Goal: Task Accomplishment & Management: Use online tool/utility

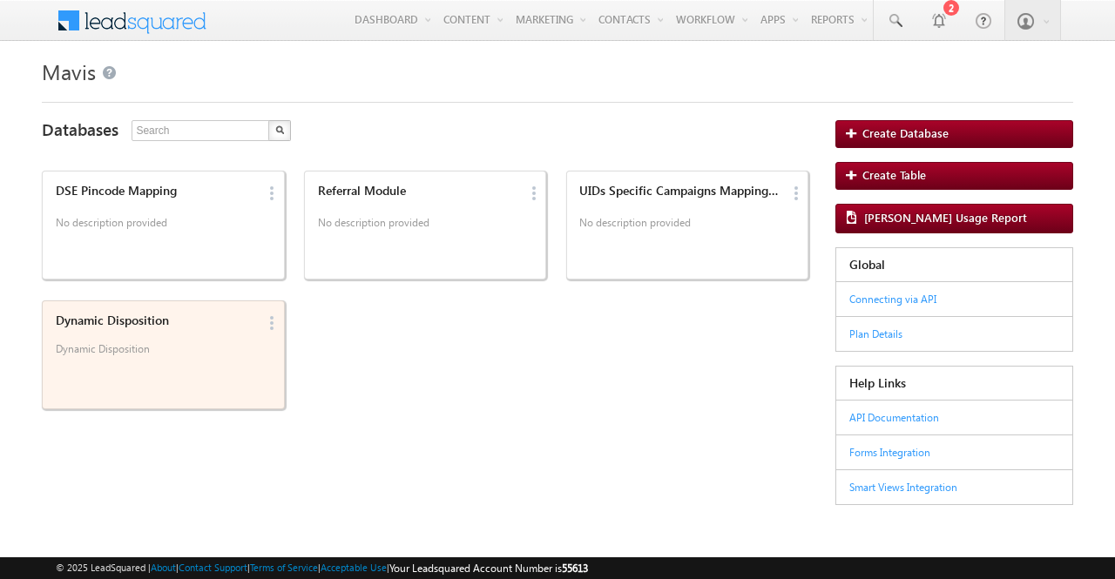
click at [190, 341] on div "Dynamic Disposition Dynamic Disposition" at bounding box center [153, 338] width 207 height 60
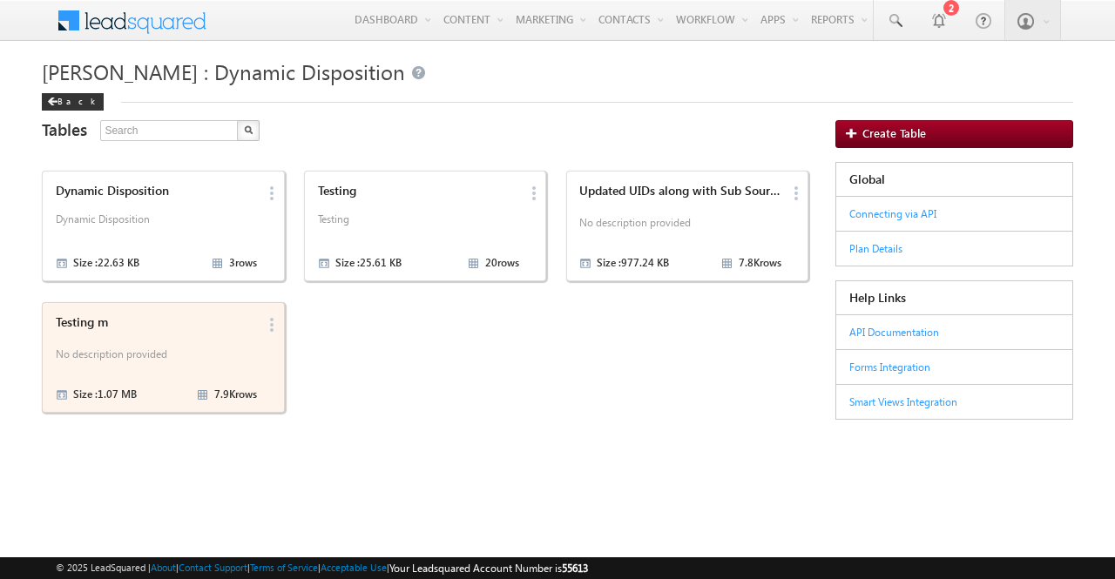
click at [149, 357] on p "No description provided" at bounding box center [157, 357] width 202 height 26
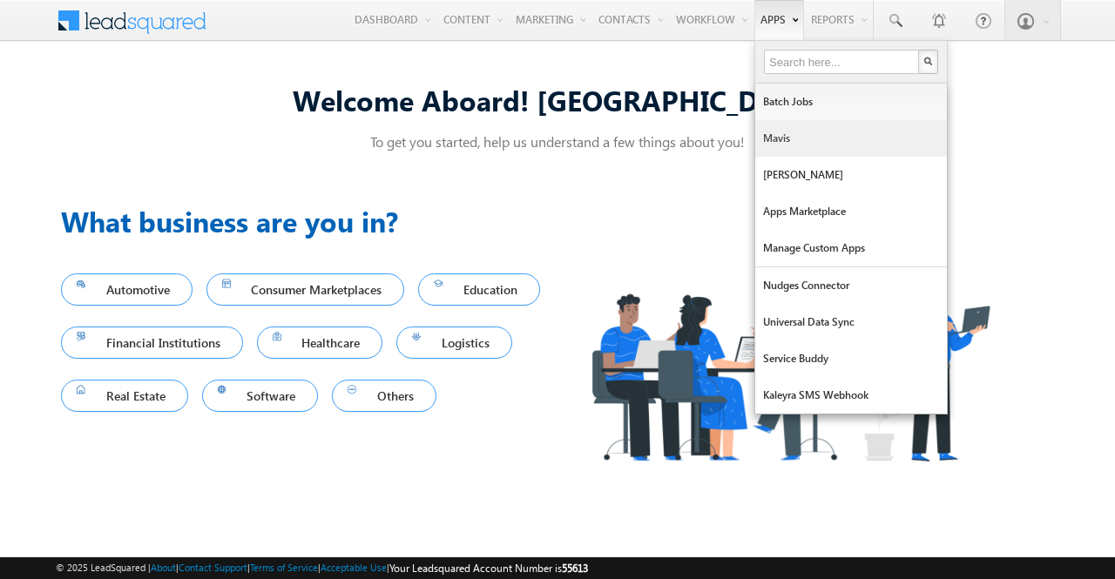
click at [787, 144] on link "Mavis" at bounding box center [851, 138] width 192 height 37
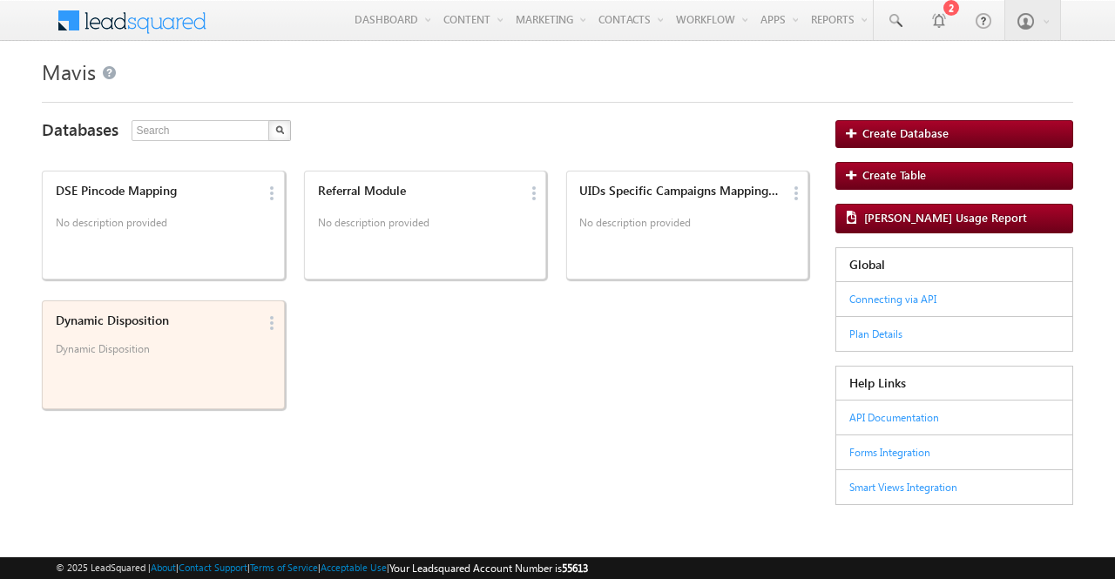
click at [93, 329] on div "Dynamic Disposition Dynamic Disposition" at bounding box center [153, 338] width 207 height 60
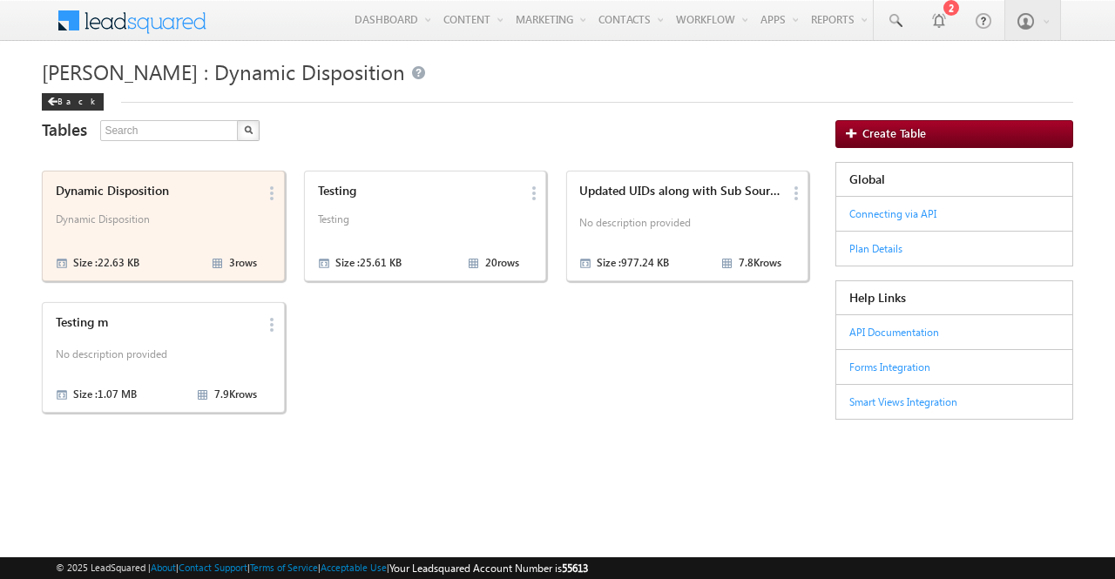
click at [215, 331] on div "Testing m No description provided Size : 1.07 MB 7.9K rows" at bounding box center [153, 357] width 207 height 95
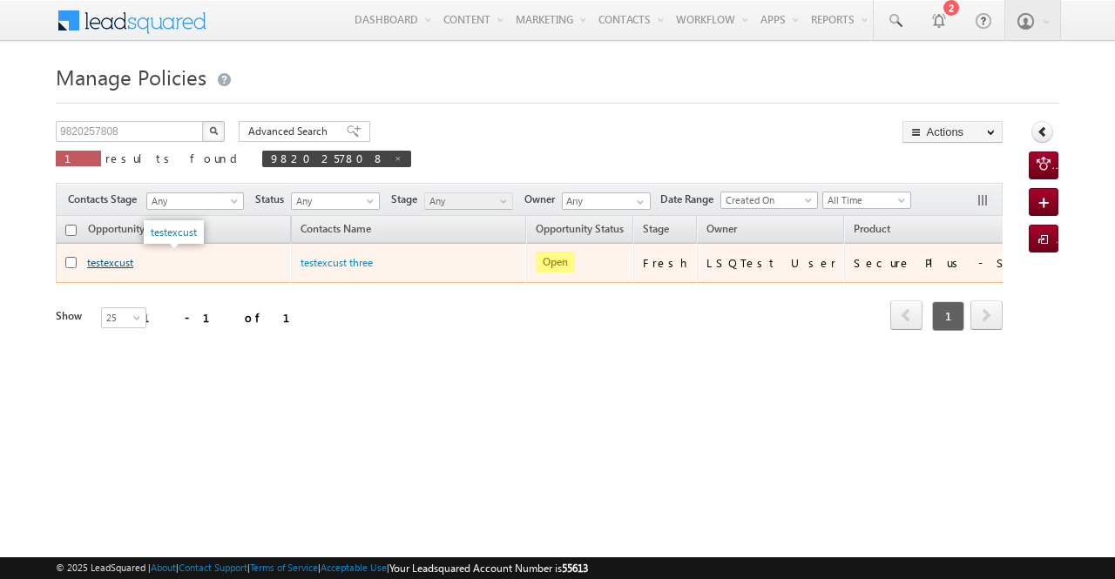
click at [114, 262] on link "testexcust" at bounding box center [110, 262] width 46 height 13
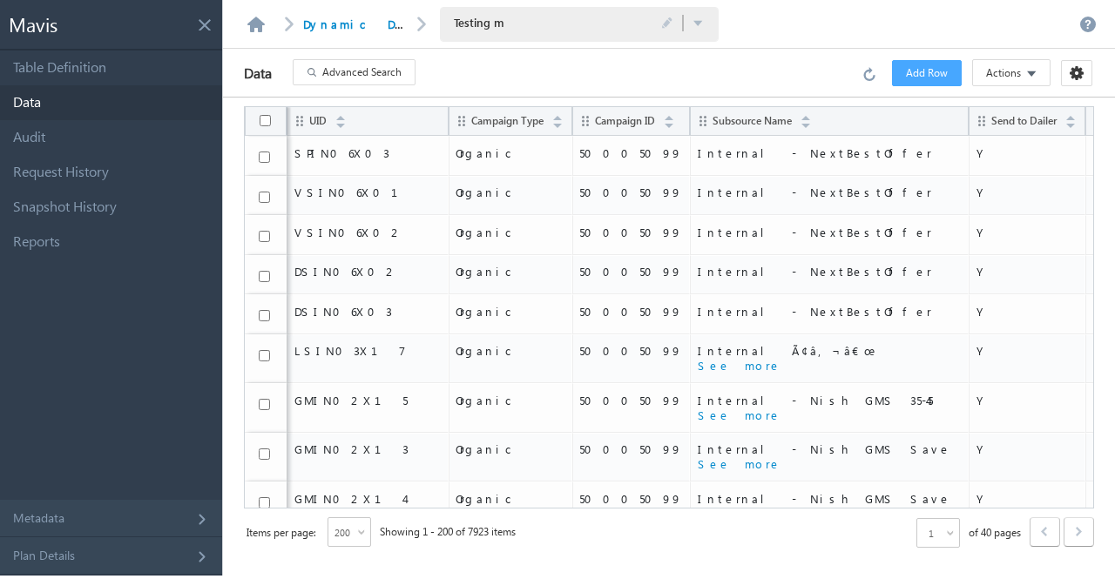
click at [369, 72] on span "Advanced Search" at bounding box center [361, 72] width 79 height 16
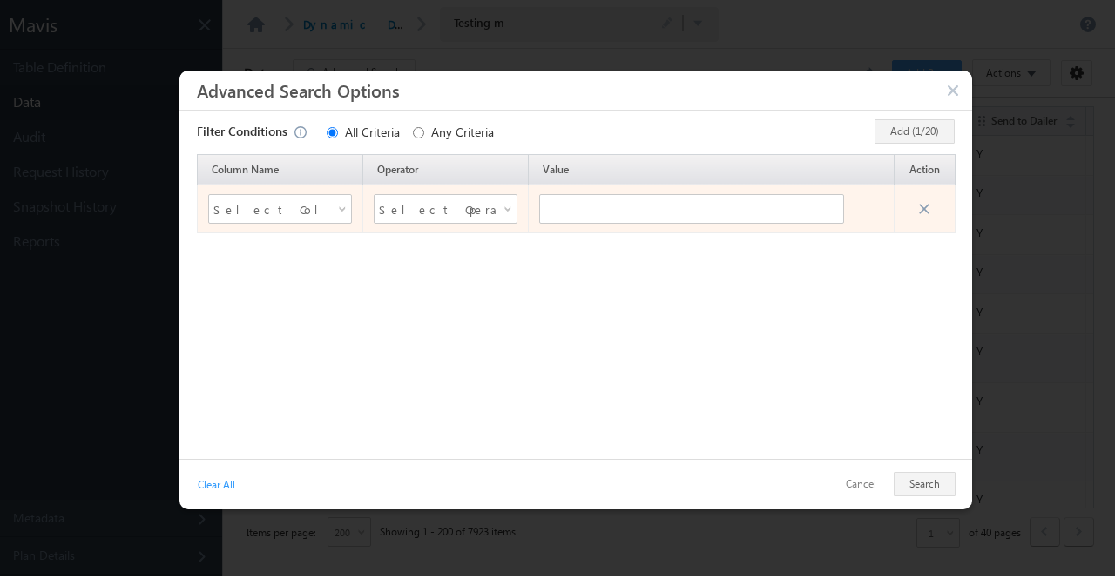
click at [345, 218] on span at bounding box center [344, 213] width 14 height 14
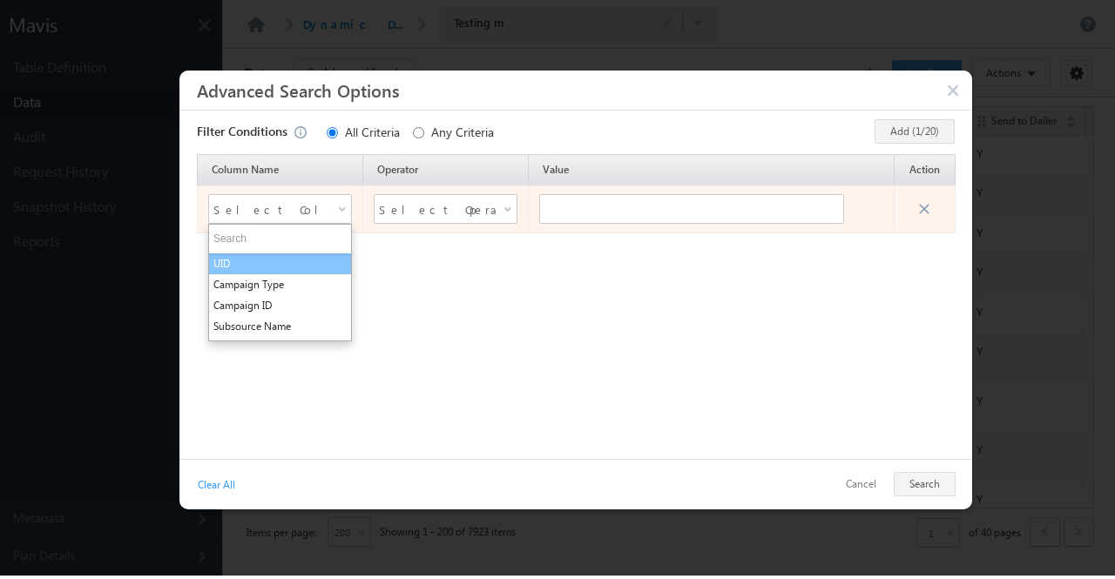
click at [324, 263] on li "UID" at bounding box center [280, 264] width 142 height 21
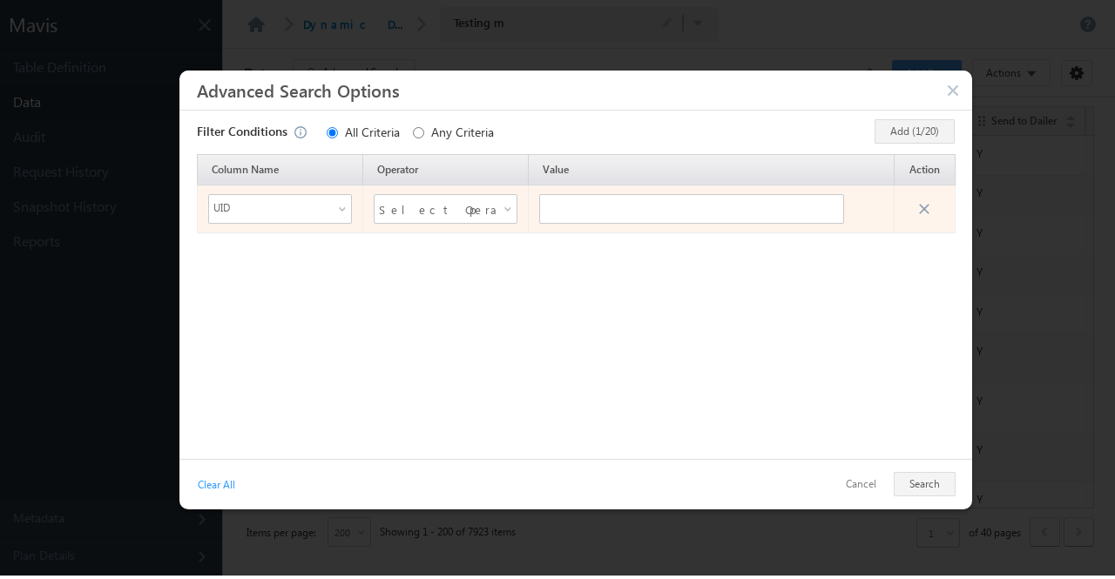
click at [490, 206] on span "Select Operator" at bounding box center [435, 209] width 112 height 26
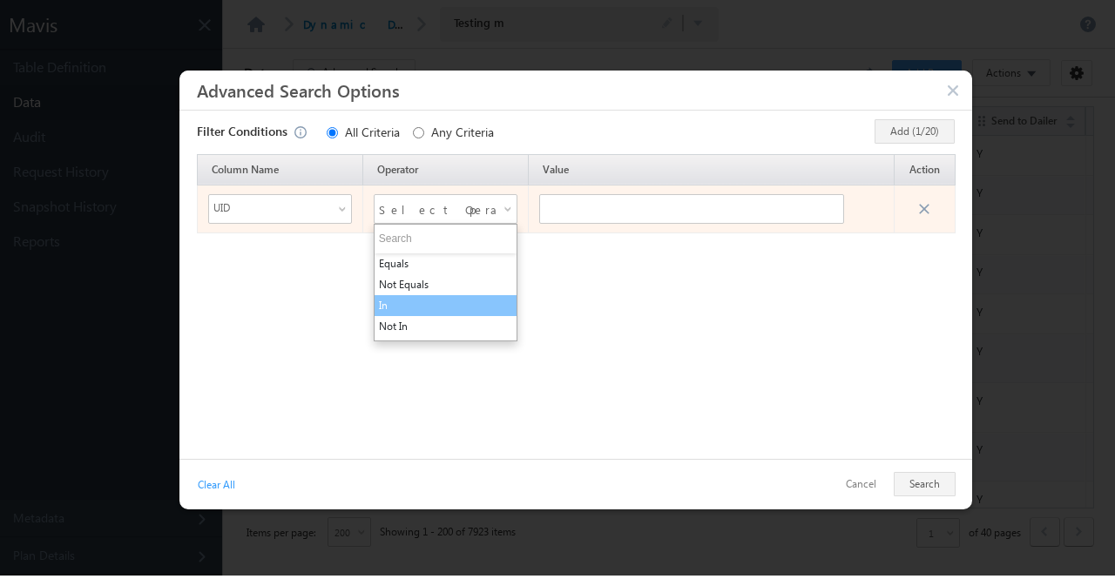
click at [465, 300] on li "In" at bounding box center [446, 305] width 142 height 21
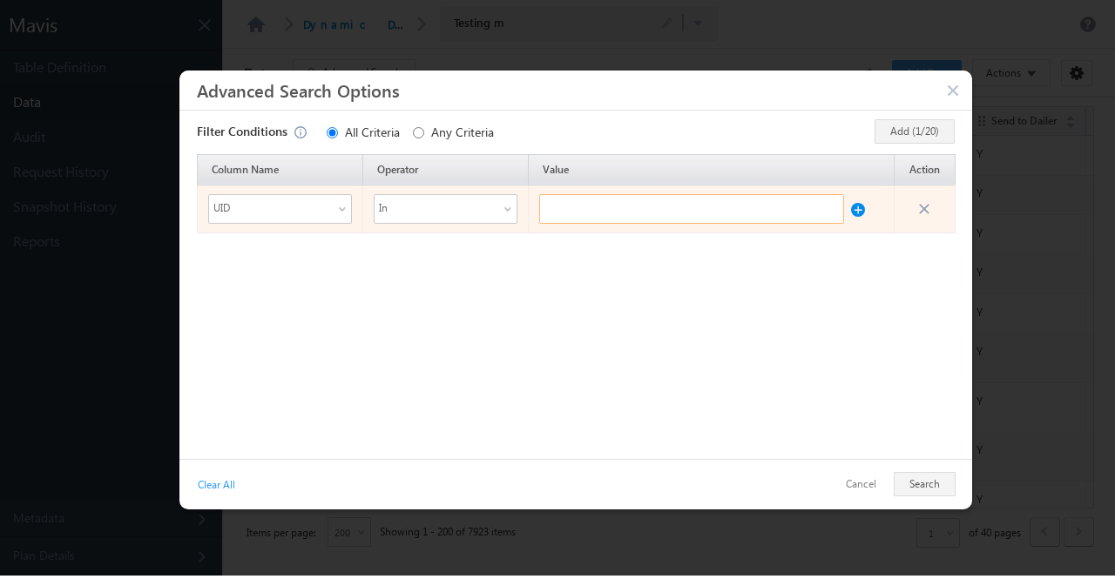
click at [592, 207] on input "text" at bounding box center [691, 209] width 305 height 30
paste input "ASTP01P11"
type input "ASTP01P11"
click at [862, 208] on button at bounding box center [858, 205] width 14 height 23
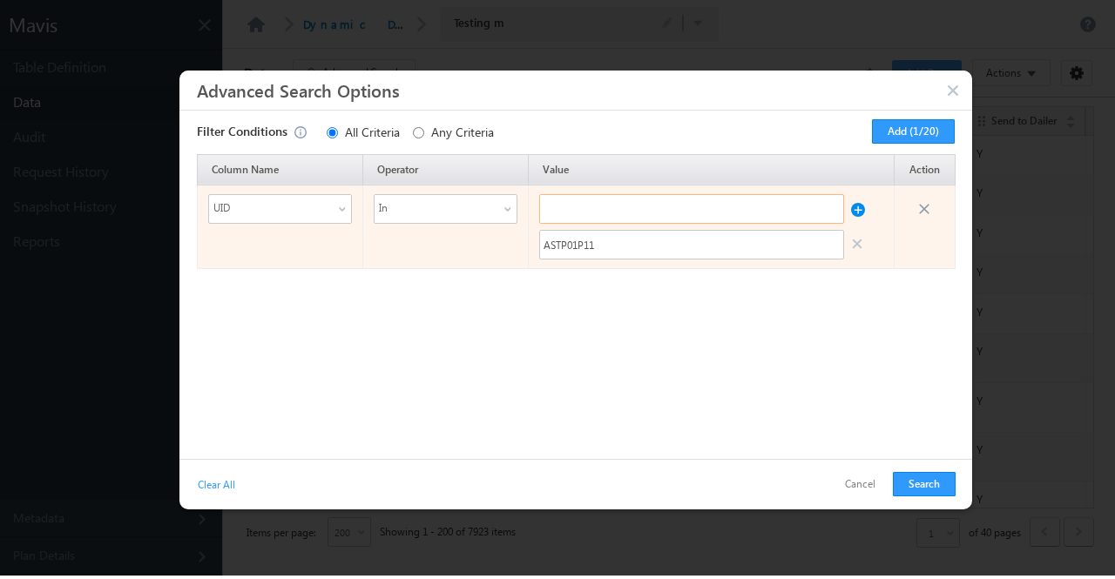
click at [605, 209] on input "text" at bounding box center [691, 209] width 305 height 30
paste input "ASTP01P15"
type input "ASTP01P15"
click at [861, 205] on button at bounding box center [858, 205] width 14 height 23
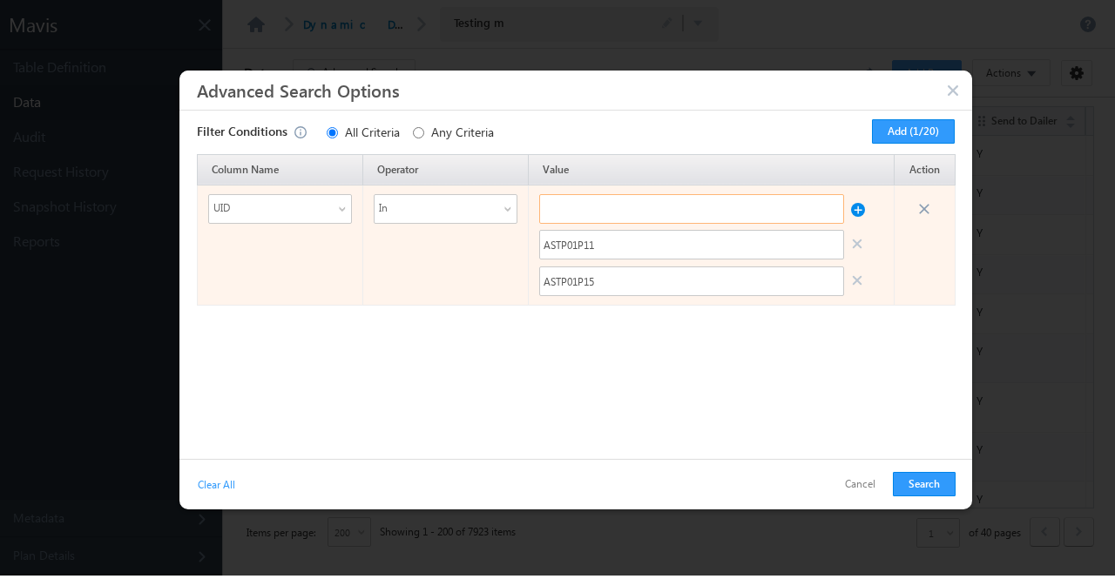
click at [695, 208] on input "text" at bounding box center [691, 209] width 305 height 30
paste input "ASTP01P15"
type input "ASTP01P21"
click at [859, 210] on button at bounding box center [858, 205] width 14 height 23
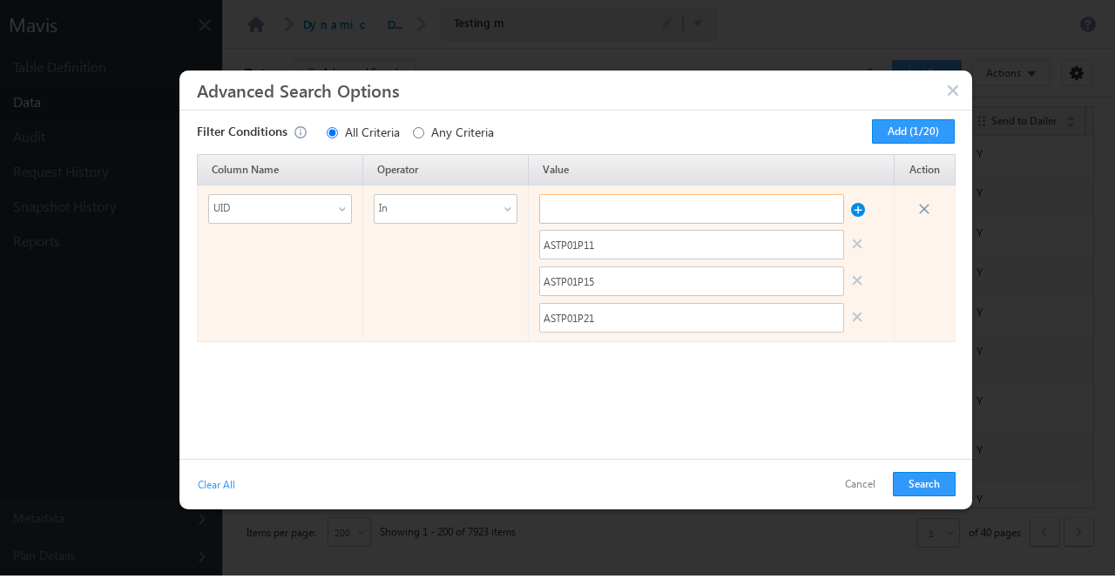
click at [747, 207] on input "text" at bounding box center [691, 209] width 305 height 30
paste input "ASTP01P21"
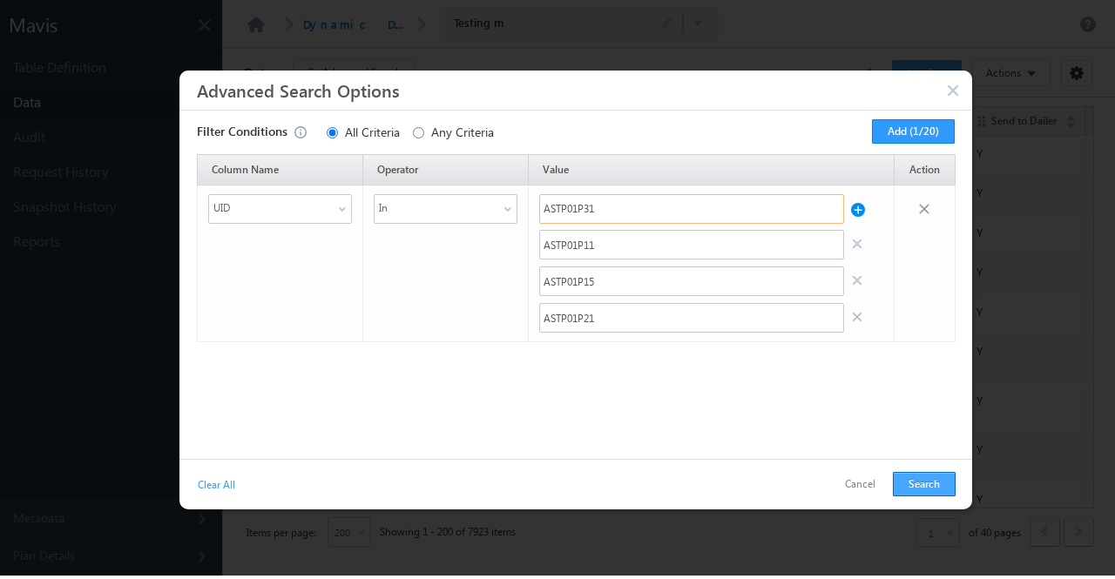
type input "ASTP01P31"
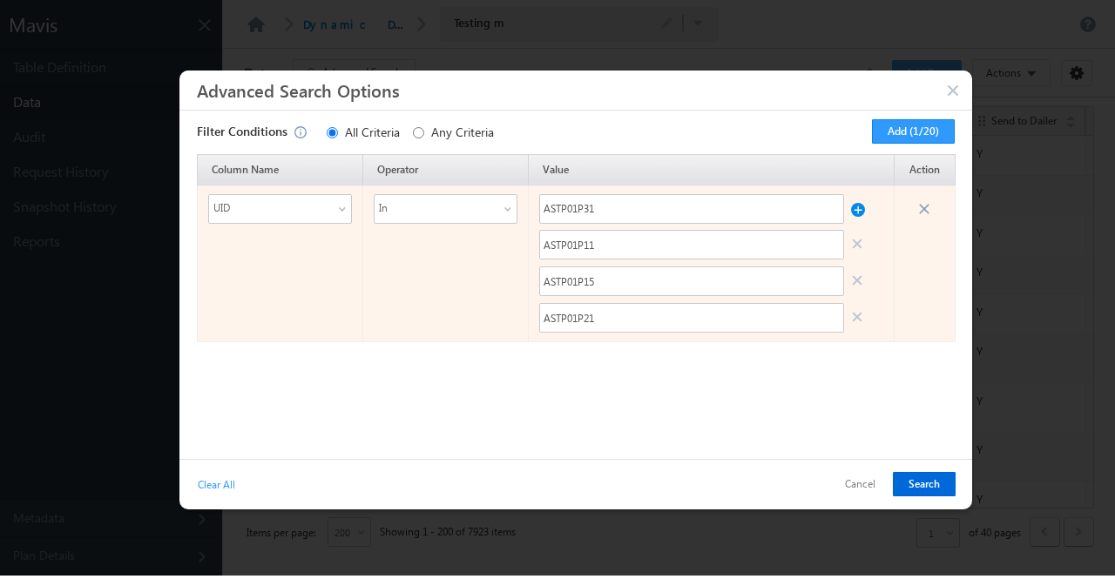
drag, startPoint x: 913, startPoint y: 481, endPoint x: 899, endPoint y: 327, distance: 154.8
click at [899, 327] on div "Advanced Search Options Filter Conditions All Criteria Any Criteria Add (1/20) …" at bounding box center [575, 290] width 793 height 439
click at [857, 211] on button at bounding box center [858, 205] width 14 height 23
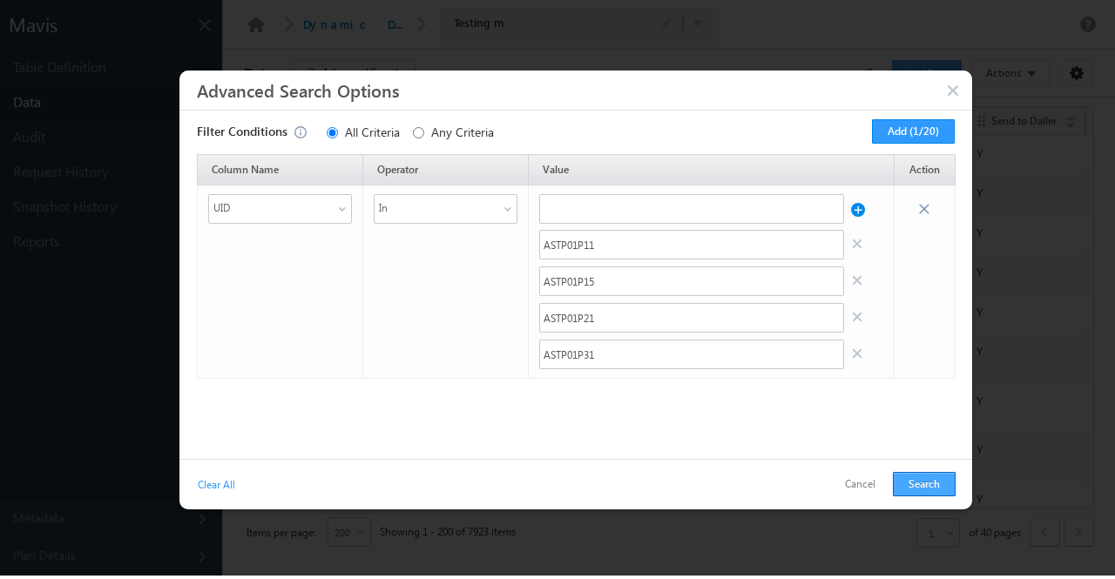
click at [910, 473] on button "Search" at bounding box center [924, 484] width 63 height 24
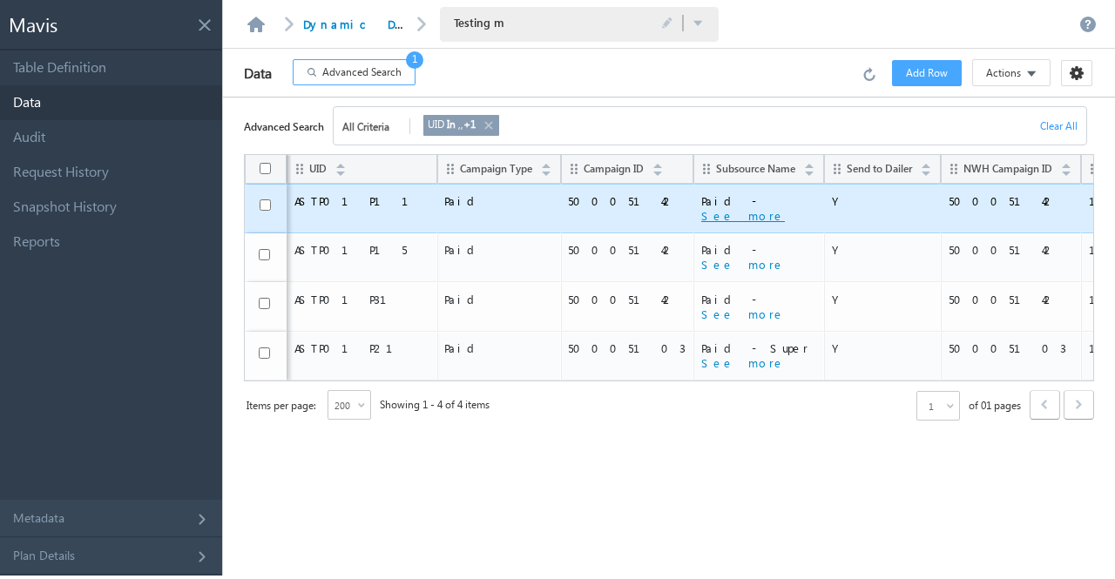
click at [701, 217] on button "See more" at bounding box center [743, 216] width 84 height 16
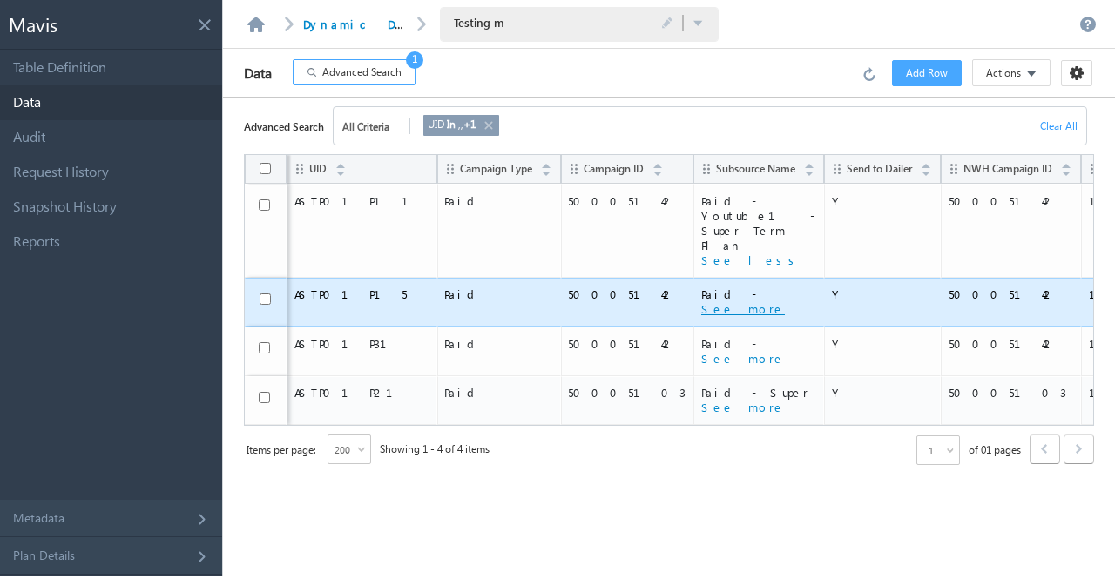
click at [701, 301] on button "See more" at bounding box center [743, 309] width 84 height 16
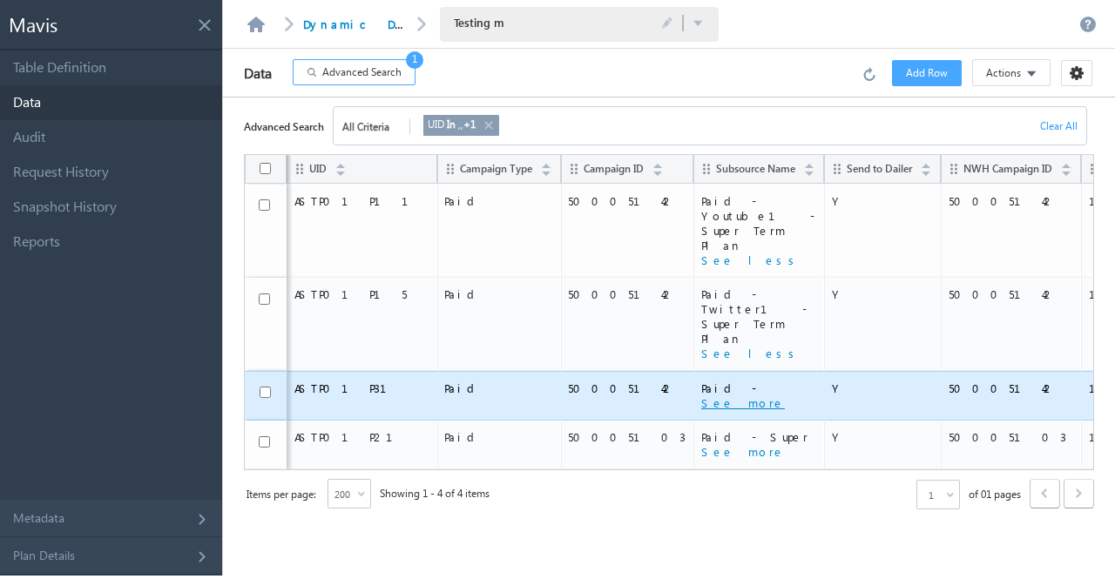
click at [701, 396] on button "See more" at bounding box center [743, 404] width 84 height 16
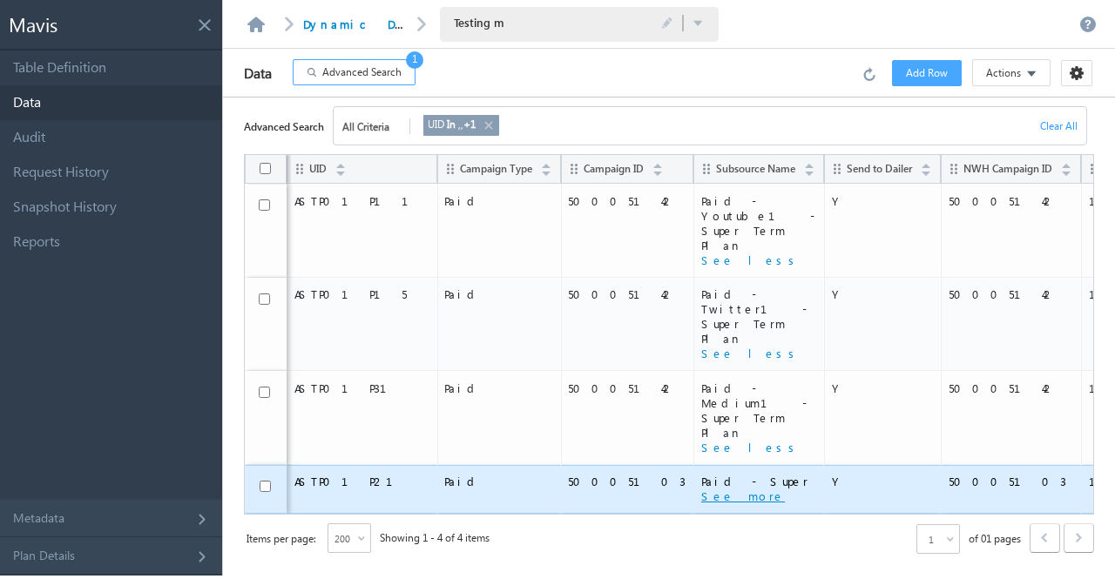
click at [701, 489] on button "See more" at bounding box center [743, 497] width 84 height 16
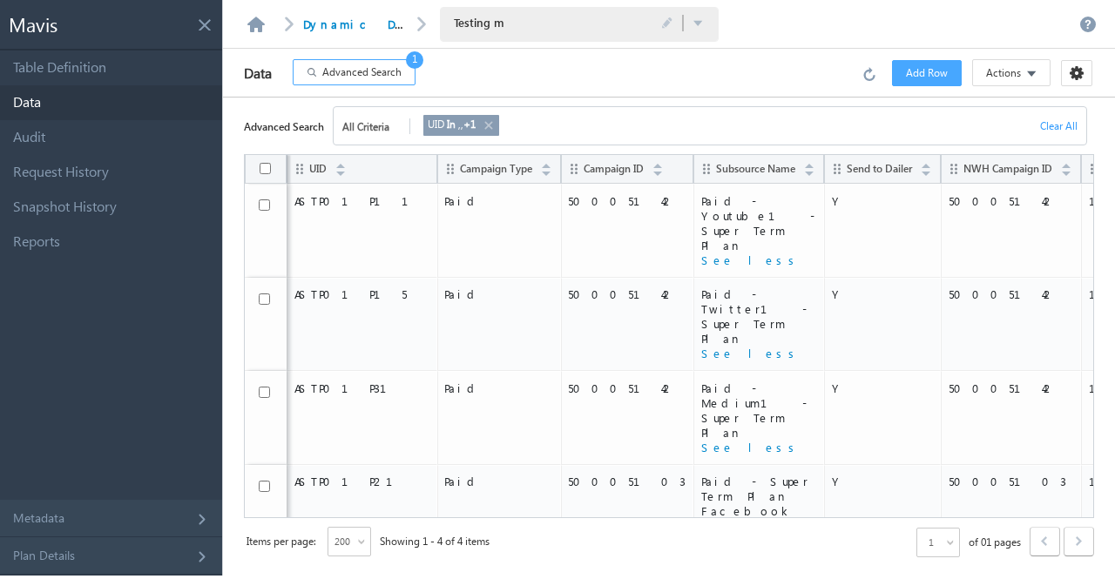
click at [375, 67] on span "Advanced Search" at bounding box center [361, 72] width 79 height 16
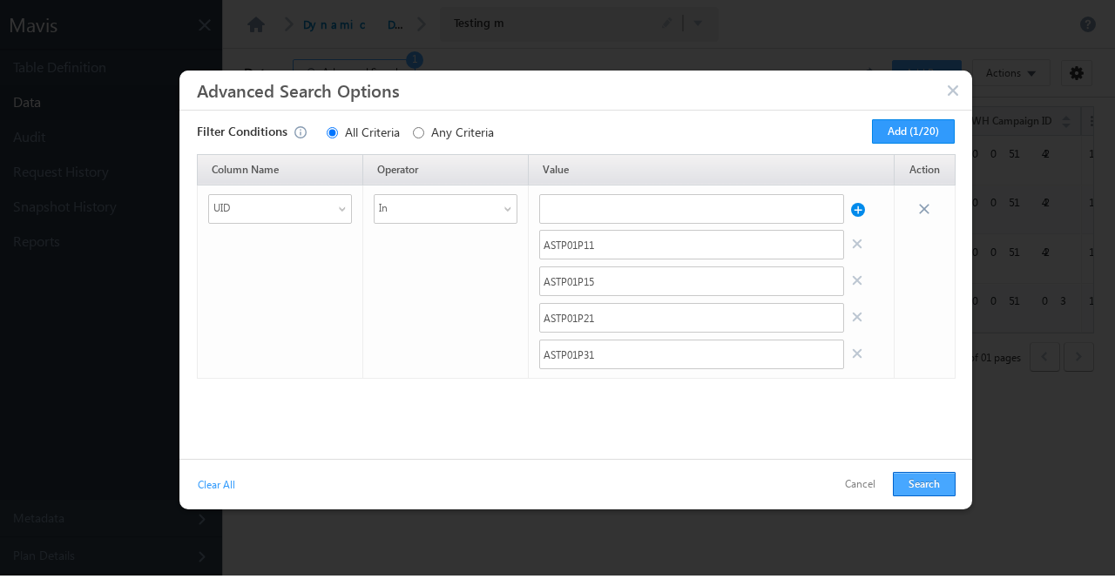
click at [903, 477] on button "Search" at bounding box center [924, 484] width 63 height 24
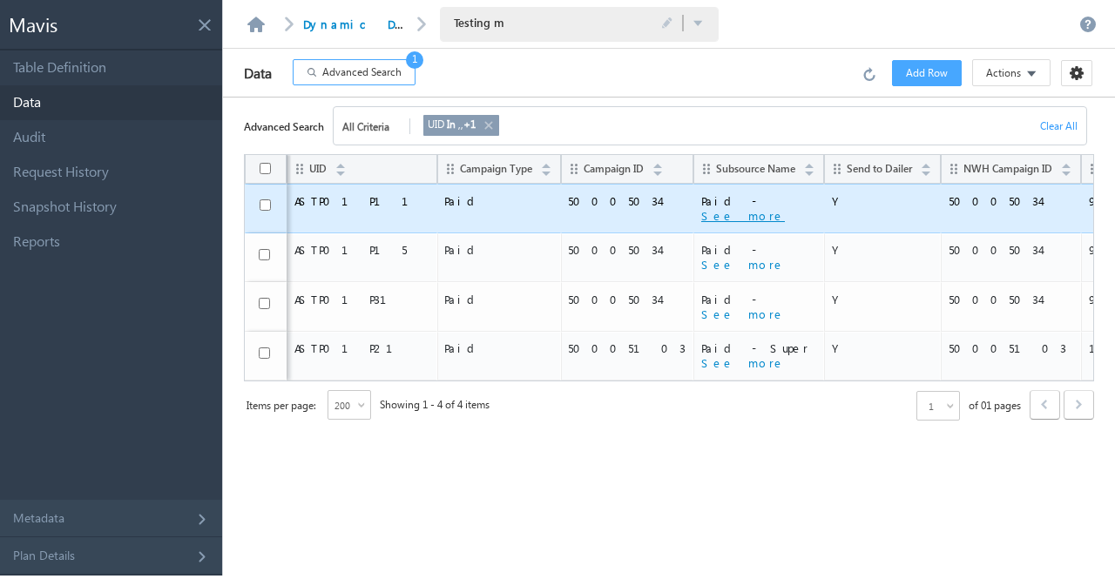
click at [701, 220] on button "See more" at bounding box center [743, 216] width 84 height 16
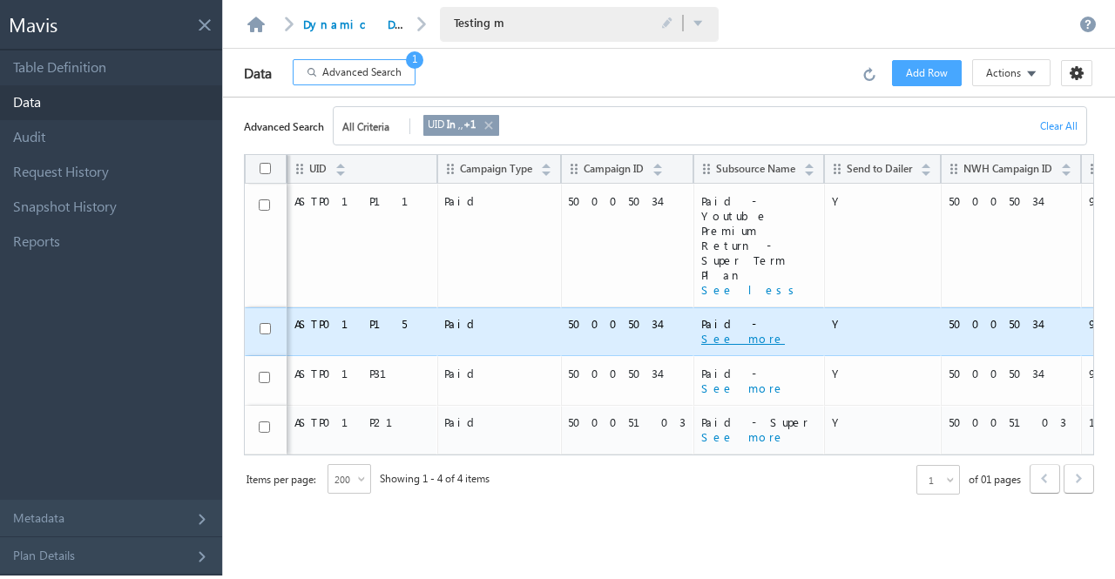
click at [701, 331] on button "See more" at bounding box center [743, 339] width 84 height 16
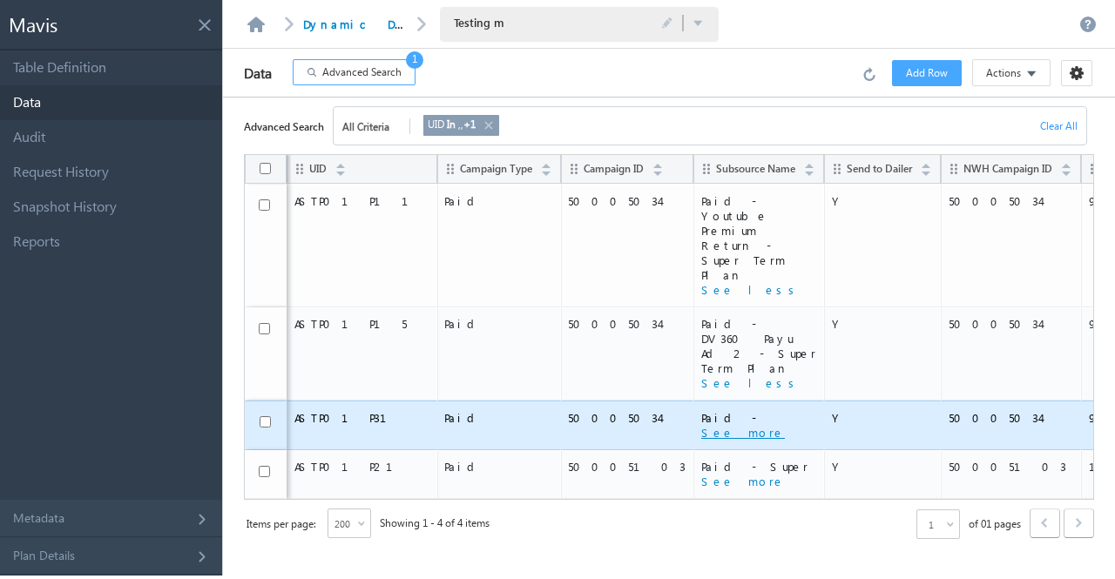
click at [701, 425] on button "See more" at bounding box center [743, 433] width 84 height 16
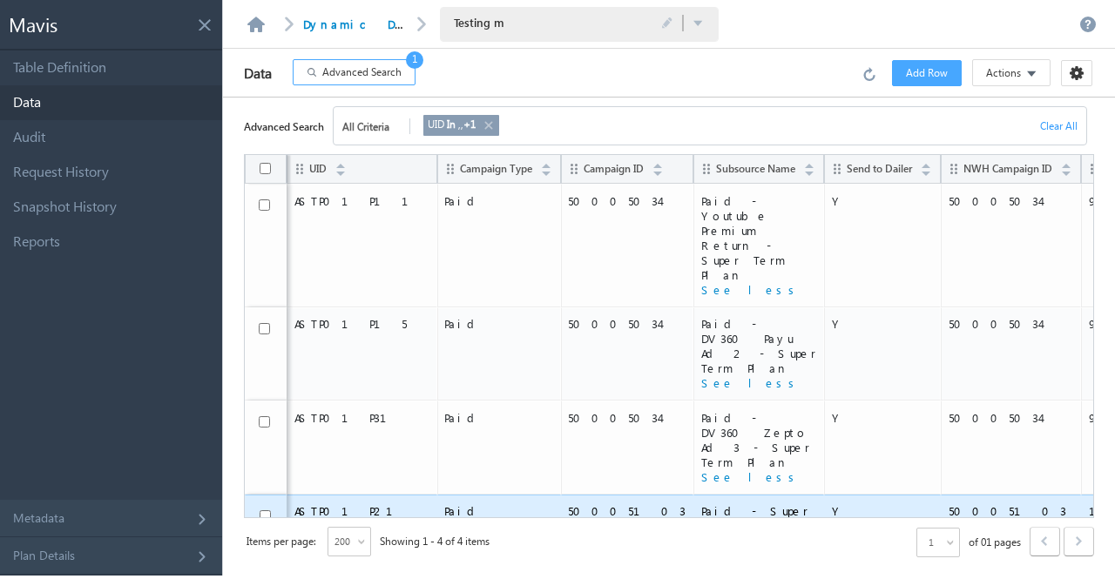
click at [701, 518] on button "See more" at bounding box center [743, 526] width 84 height 16
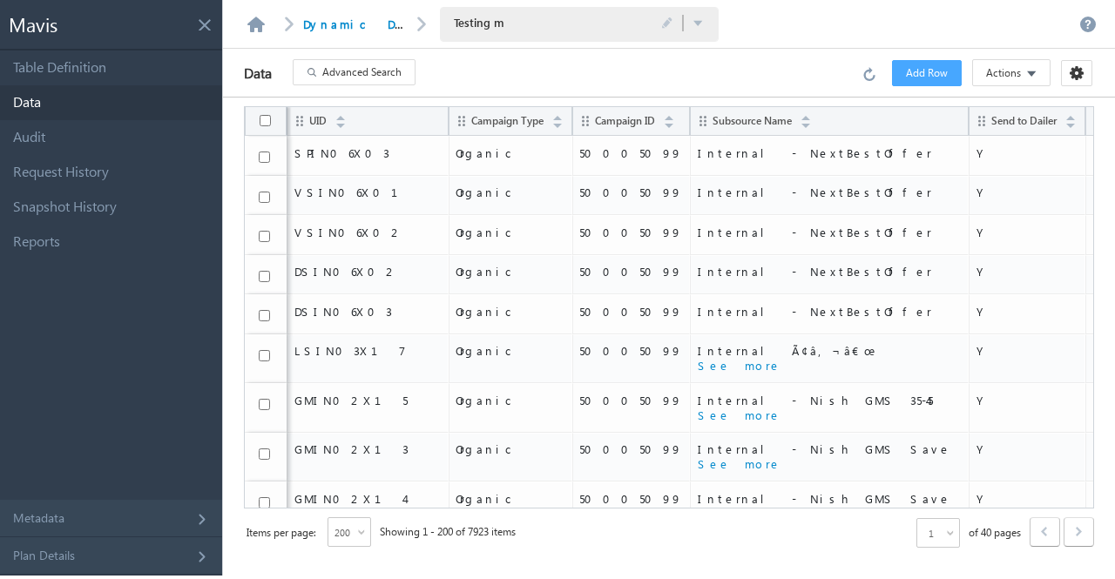
click at [1012, 76] on span "Actions" at bounding box center [1003, 73] width 35 height 16
click at [986, 113] on link "Import via CSV" at bounding box center [997, 109] width 105 height 26
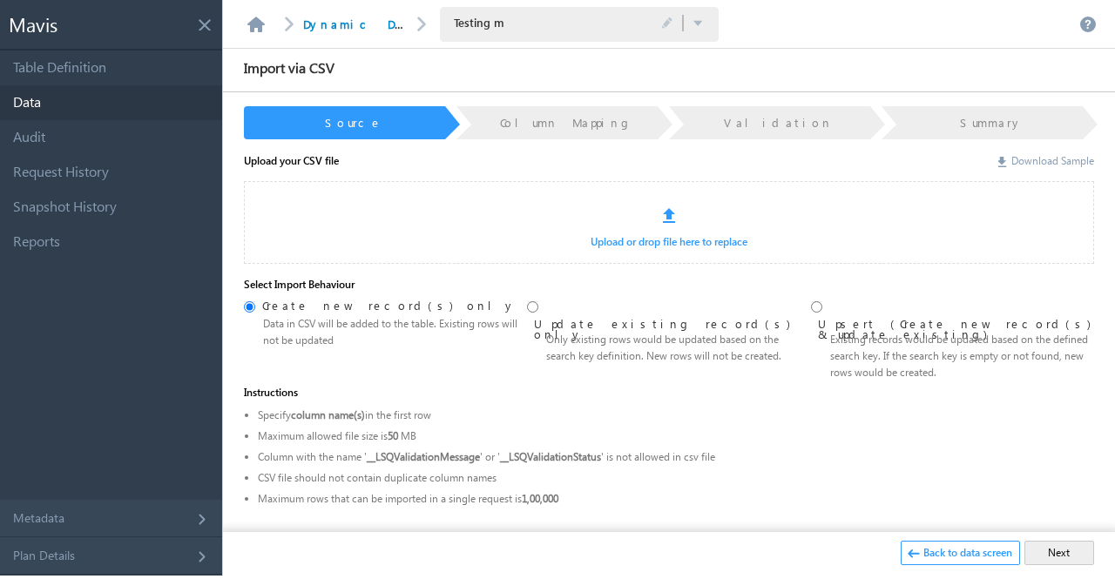
click at [1026, 165] on link "Download Sample" at bounding box center [1046, 160] width 96 height 13
click at [534, 311] on input "radio" at bounding box center [532, 306] width 11 height 11
radio input "true"
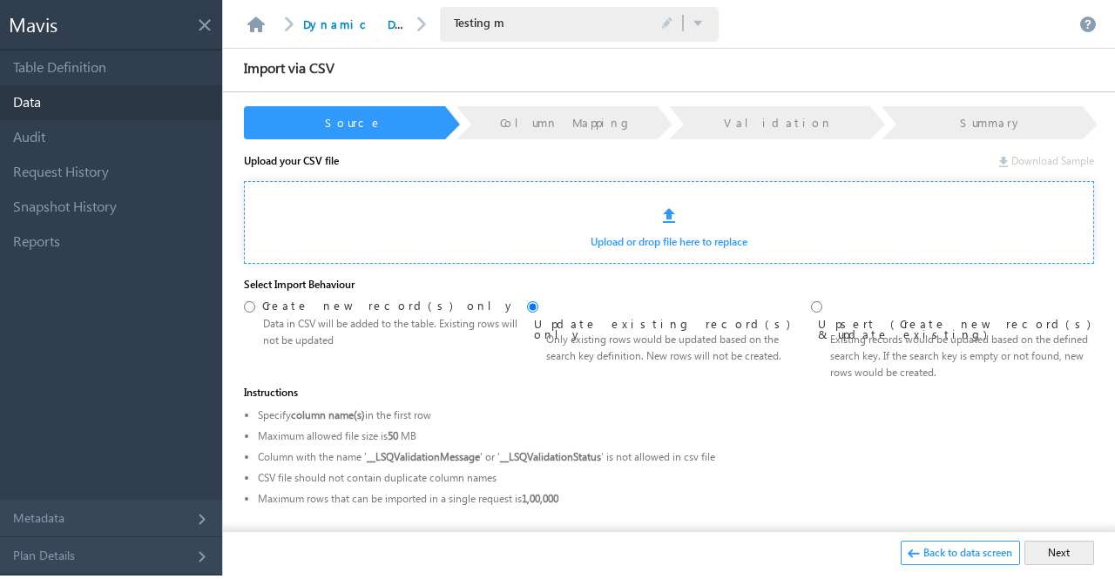
click at [676, 241] on link "Upload or drop file here to replace" at bounding box center [669, 248] width 849 height 29
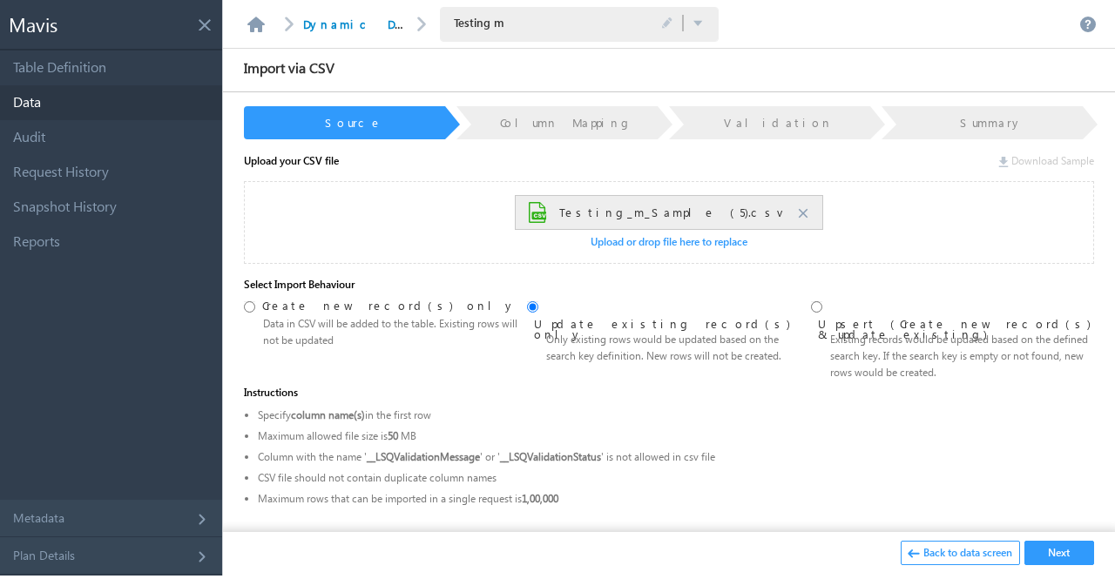
click at [1061, 558] on button "Next" at bounding box center [1060, 553] width 70 height 24
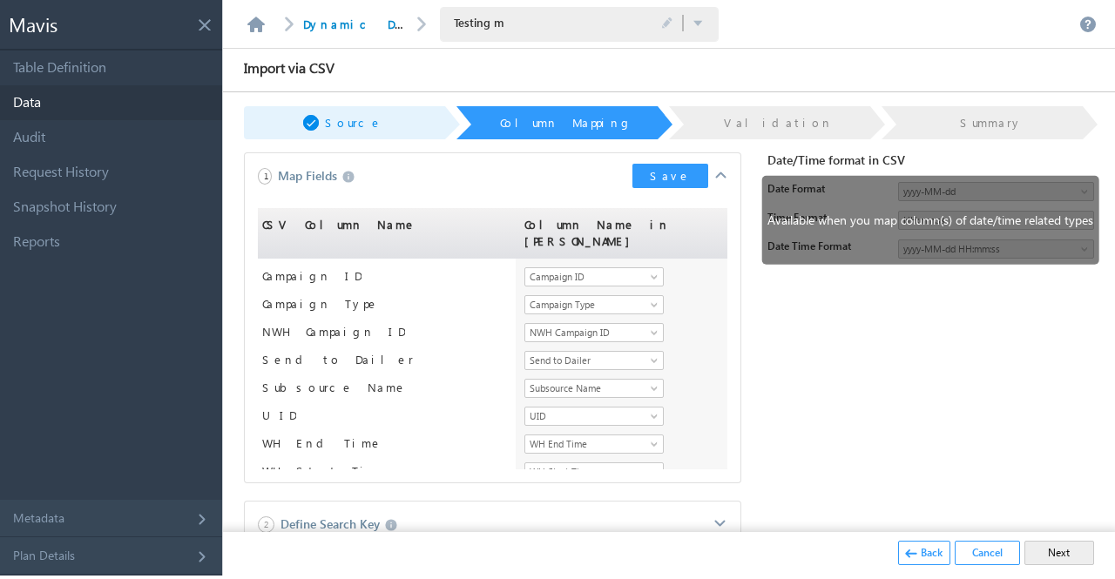
click at [674, 191] on div "1 Map Fields Save" at bounding box center [493, 176] width 496 height 46
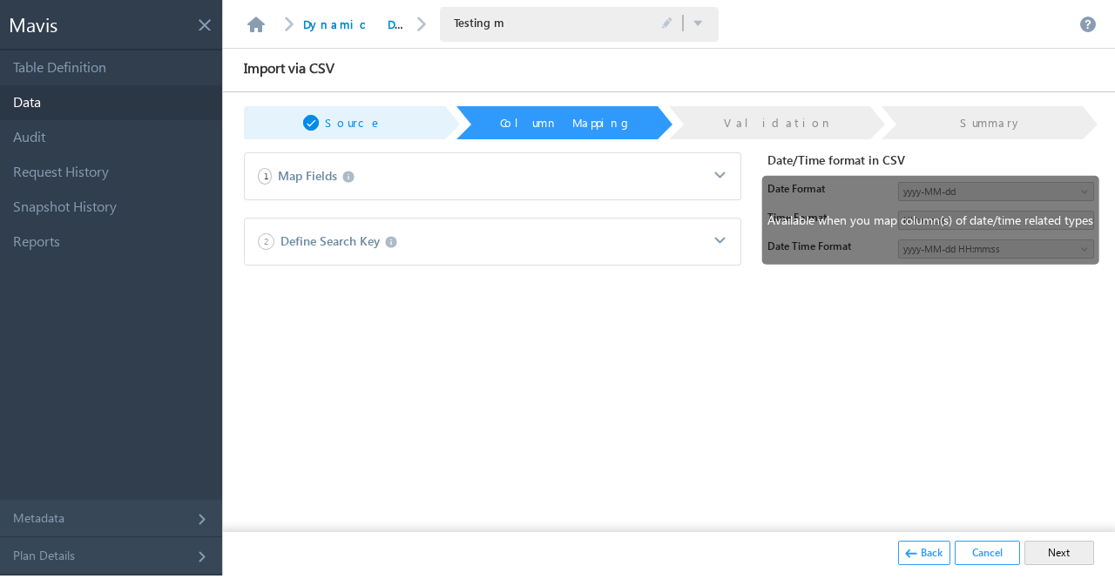
click at [720, 173] on span at bounding box center [721, 175] width 14 height 14
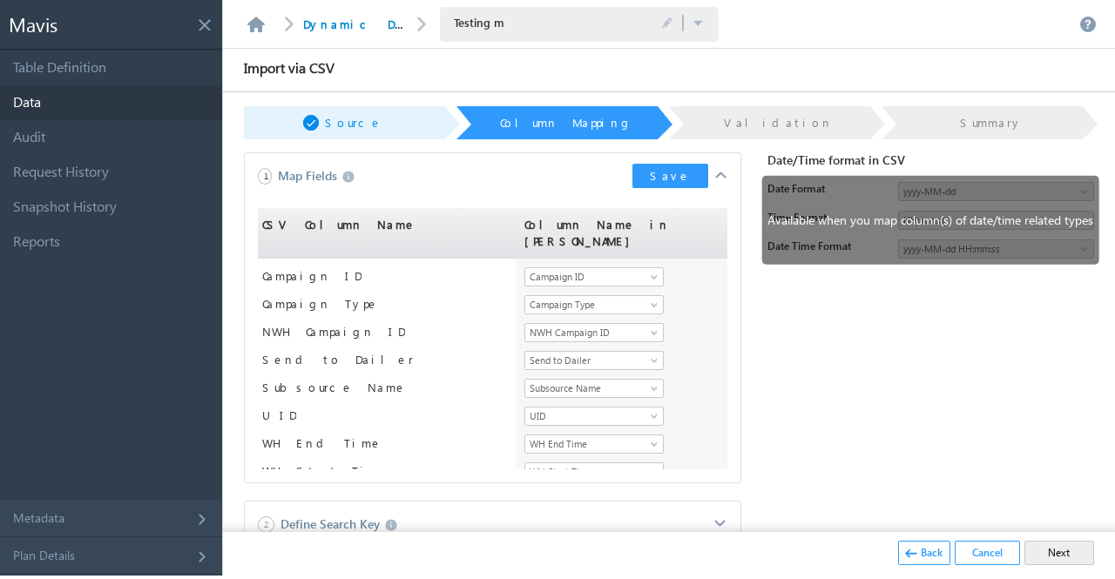
click at [660, 175] on button "Save" at bounding box center [670, 176] width 76 height 24
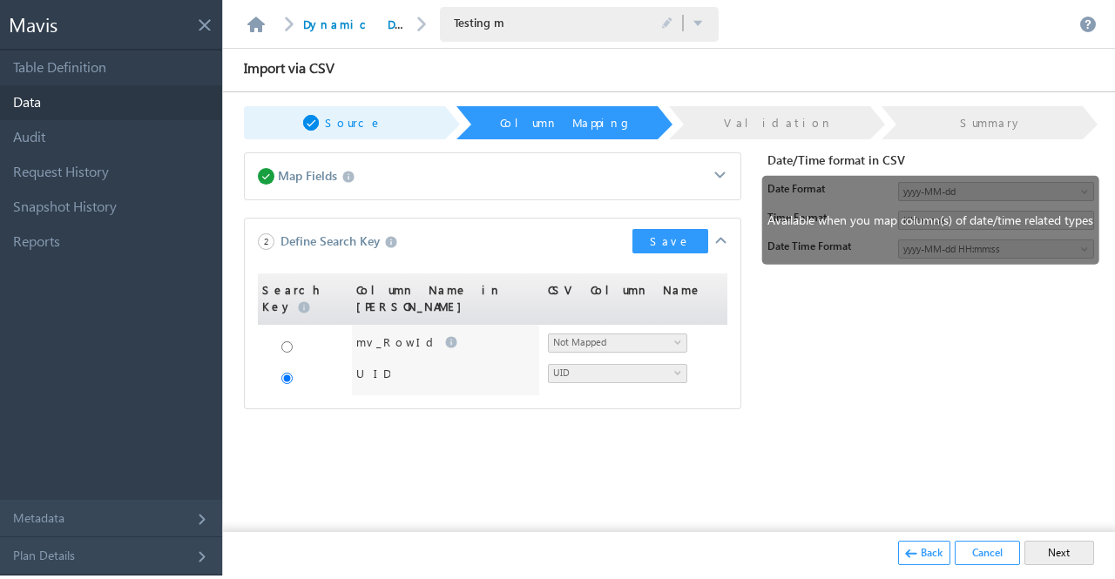
click at [687, 240] on button "Save" at bounding box center [670, 241] width 76 height 24
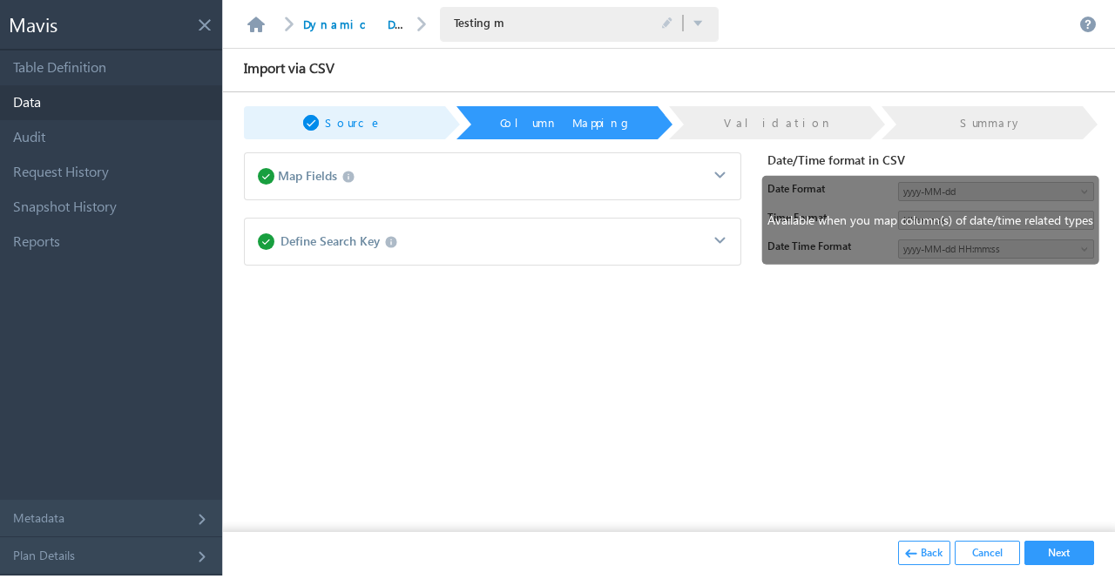
click at [1038, 543] on button "Next" at bounding box center [1060, 553] width 70 height 24
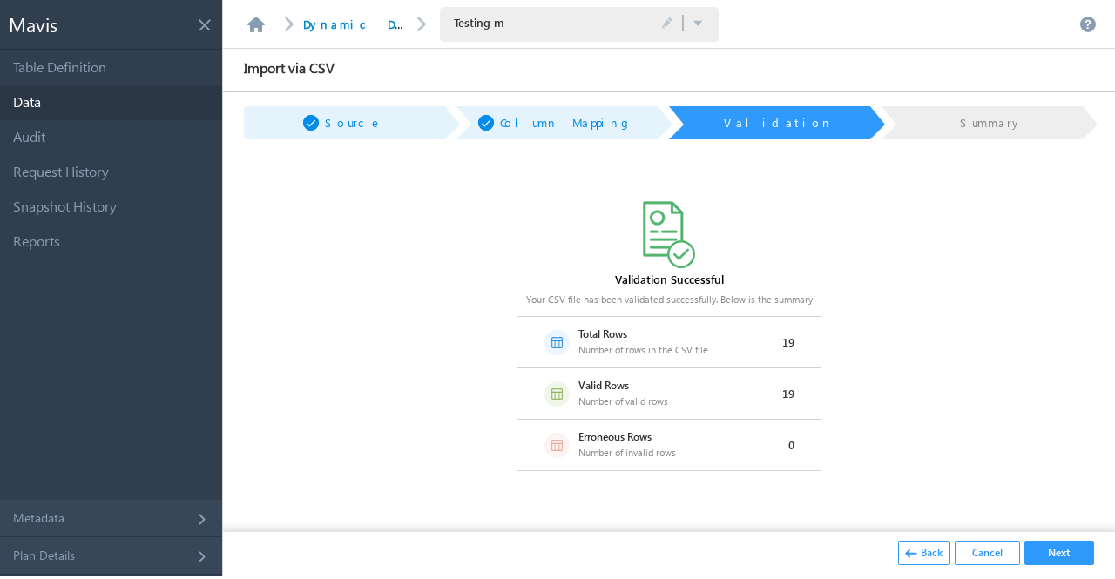
click at [1038, 543] on button "Next" at bounding box center [1060, 553] width 70 height 24
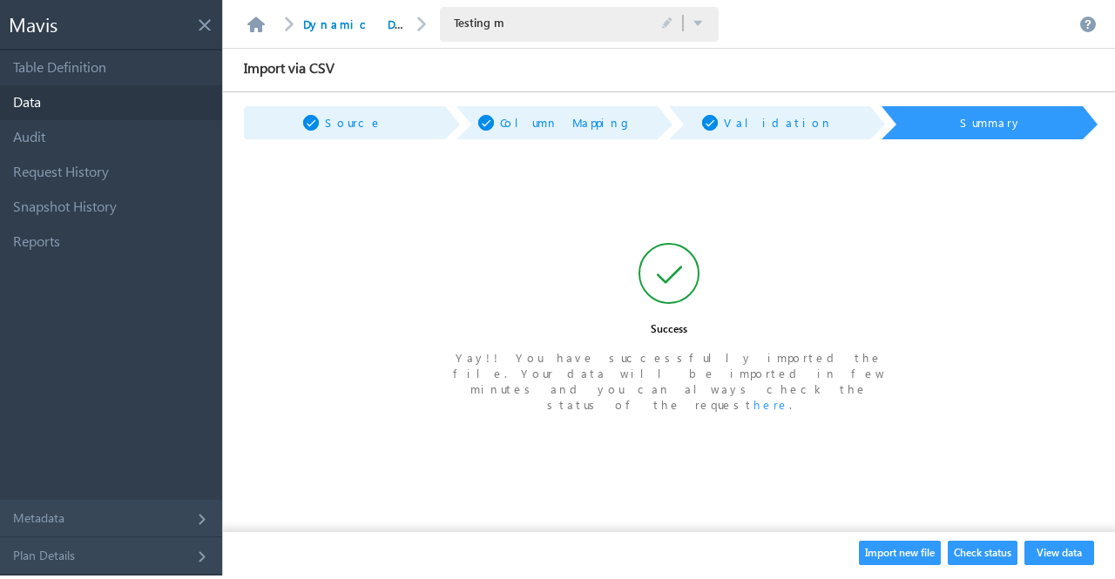
click at [1038, 543] on button "View data" at bounding box center [1060, 553] width 70 height 24
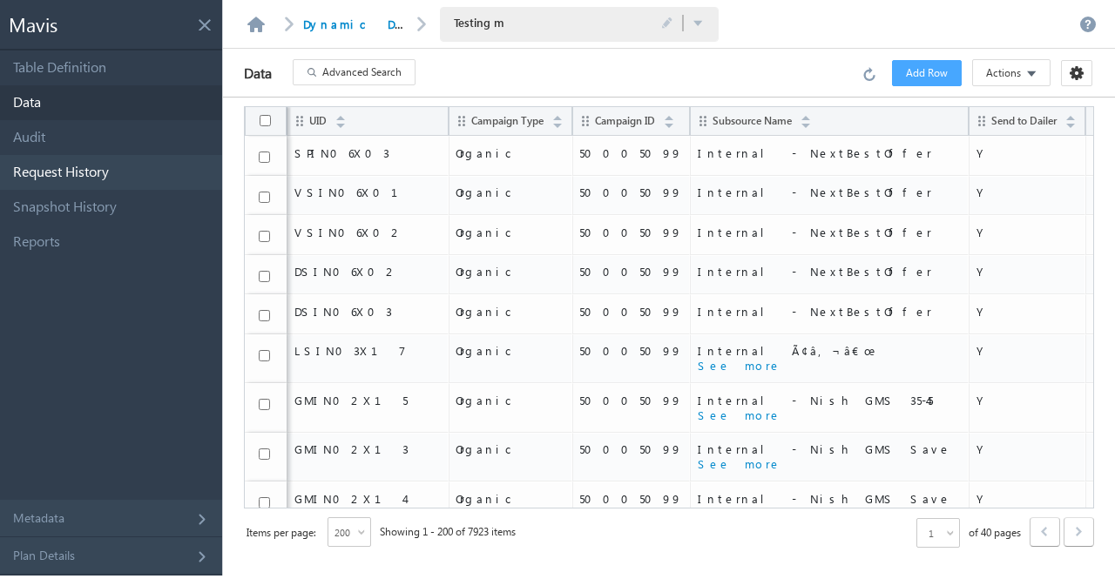
click at [147, 179] on link "Request History" at bounding box center [111, 172] width 222 height 35
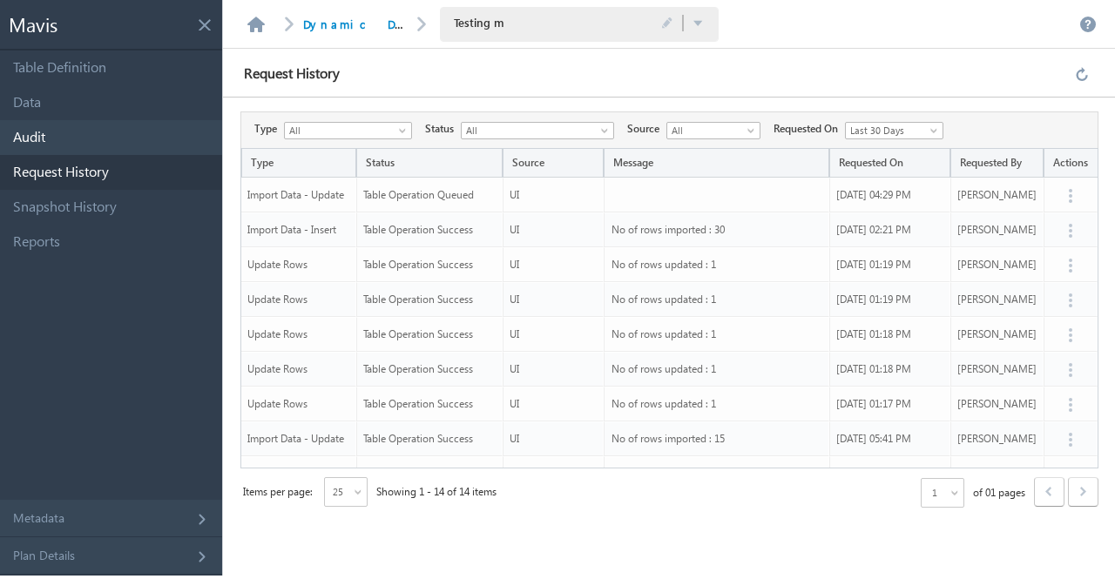
click at [90, 136] on link "Audit" at bounding box center [111, 137] width 222 height 35
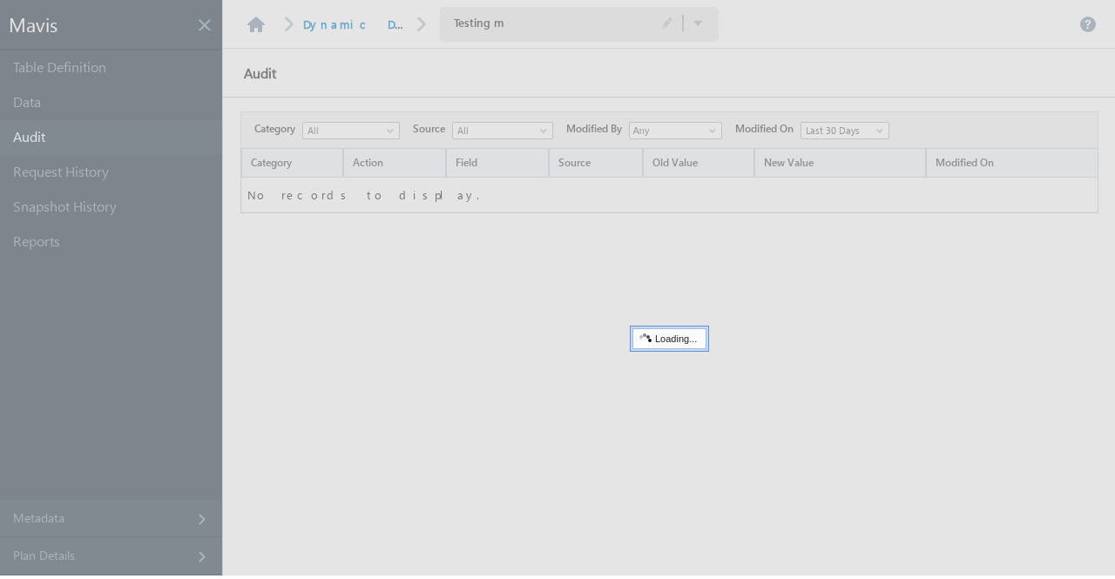
click at [84, 172] on div at bounding box center [557, 288] width 1115 height 576
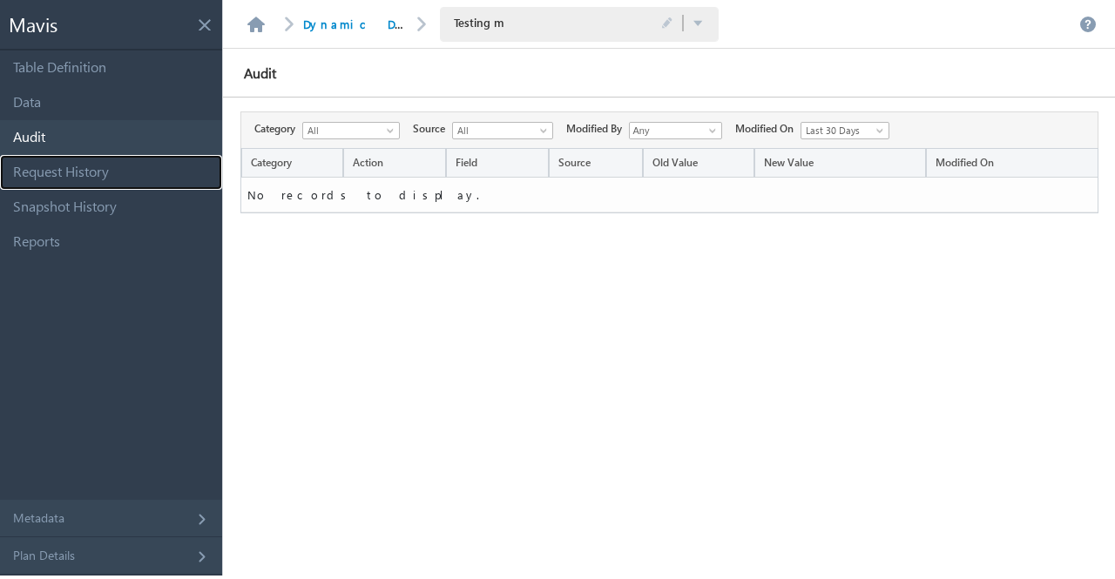
click at [84, 172] on link "Request History" at bounding box center [111, 172] width 222 height 35
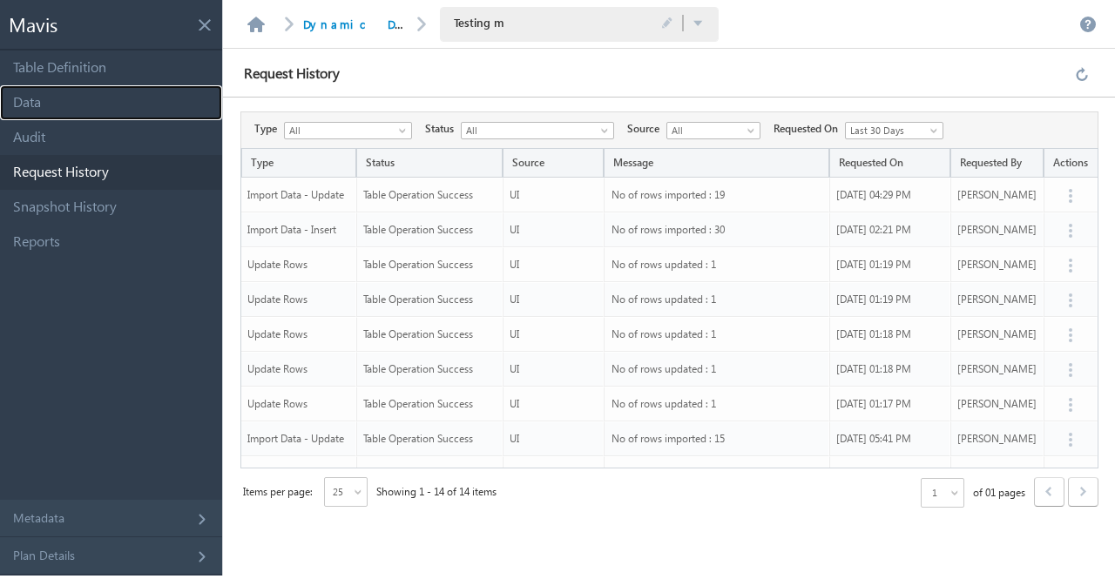
drag, startPoint x: 87, startPoint y: 101, endPoint x: 280, endPoint y: 3, distance: 216.2
click at [87, 101] on link "Data" at bounding box center [111, 102] width 222 height 35
